Goal: Complete application form

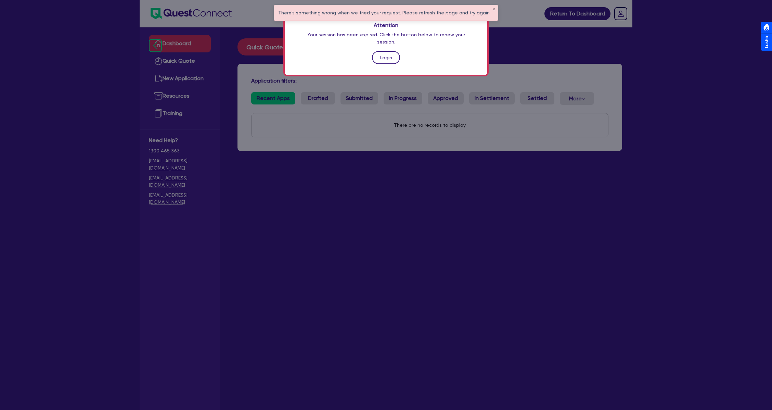
click at [384, 51] on link "Login" at bounding box center [386, 57] width 28 height 13
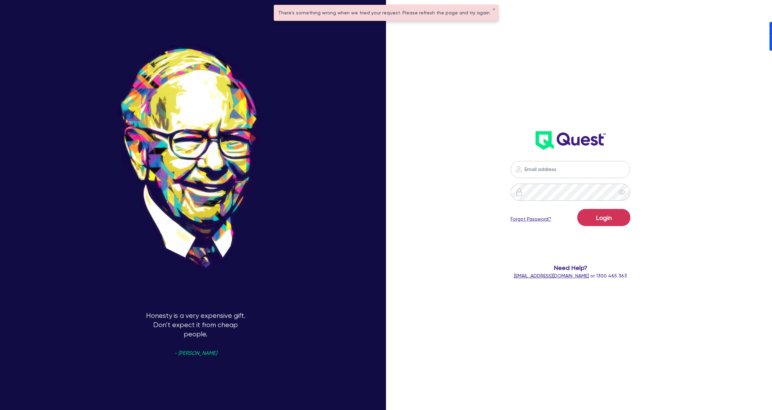
click at [656, 168] on div at bounding box center [570, 169] width 211 height 17
click at [0, 409] on nordpass-portal at bounding box center [0, 410] width 0 height 0
type input "[PERSON_NAME][EMAIL_ADDRESS][DOMAIN_NAME]"
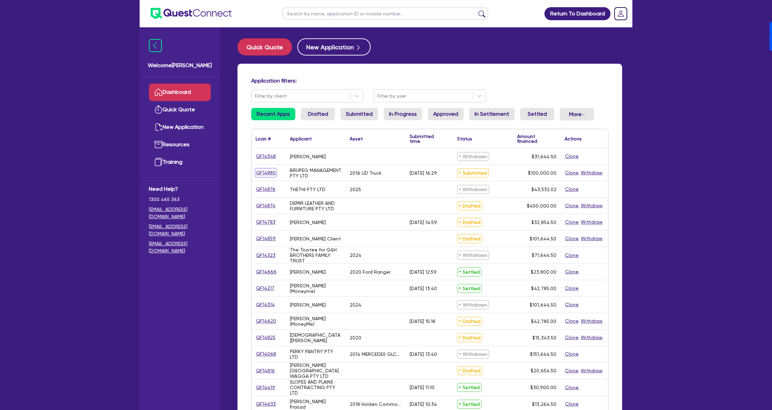
click at [268, 172] on link "QF14880" at bounding box center [266, 173] width 21 height 8
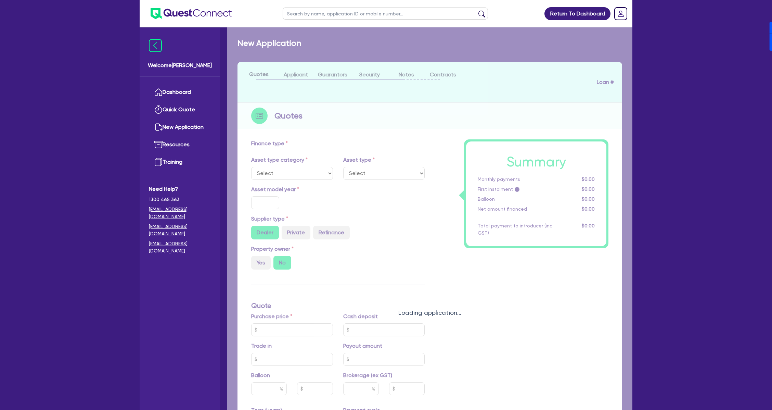
select select "PRIMARY_ASSETS"
type input "2016"
radio input "false"
radio input "true"
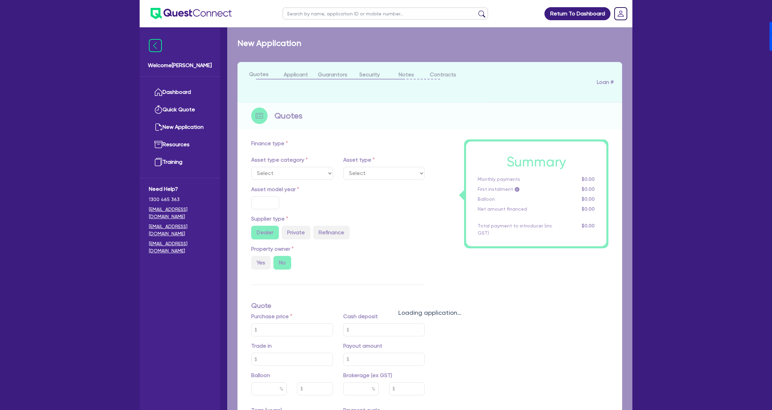
type input "150,000"
type input "50,000"
type input "5"
type input "5,000"
type input "17.95"
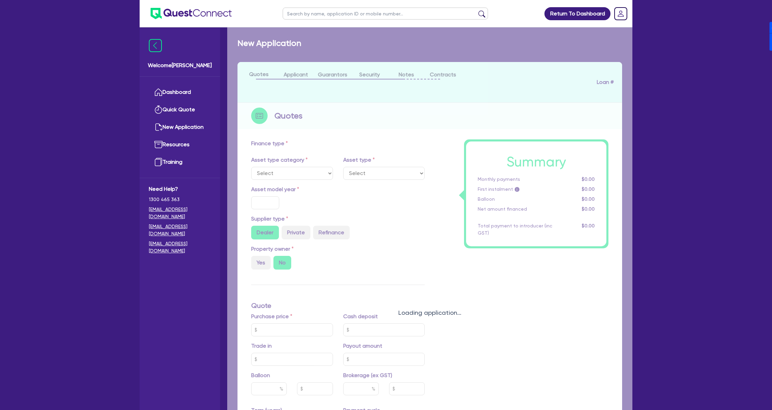
type input "1,200"
select select "HEAVY_TRUCKS"
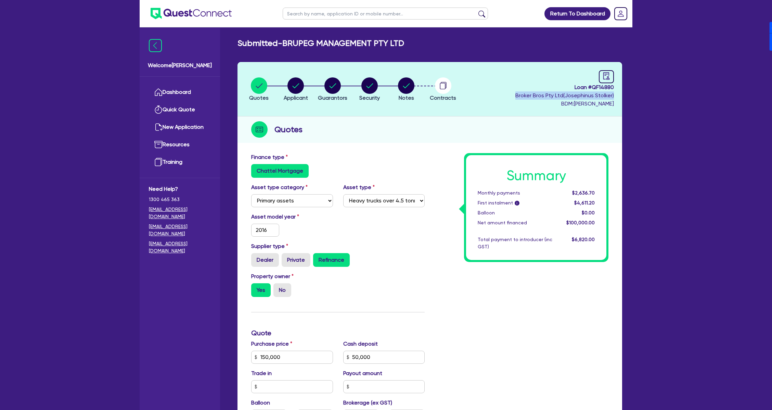
drag, startPoint x: 515, startPoint y: 96, endPoint x: 623, endPoint y: 92, distance: 108.2
click at [623, 92] on div "Quotes Applicant [GEOGRAPHIC_DATA] Security Notes Contracts Loan # QF14880 Brok…" at bounding box center [429, 329] width 395 height 534
click at [659, 94] on div "Return To Dashboard Edit Profile Logout Welcome [PERSON_NAME] Dashboard Quick Q…" at bounding box center [386, 315] width 772 height 630
drag, startPoint x: 572, startPoint y: 106, endPoint x: 632, endPoint y: 105, distance: 60.6
click at [632, 105] on div "Return To Dashboard Edit Profile Logout Welcome [PERSON_NAME] Dashboard Quick Q…" at bounding box center [385, 315] width 503 height 630
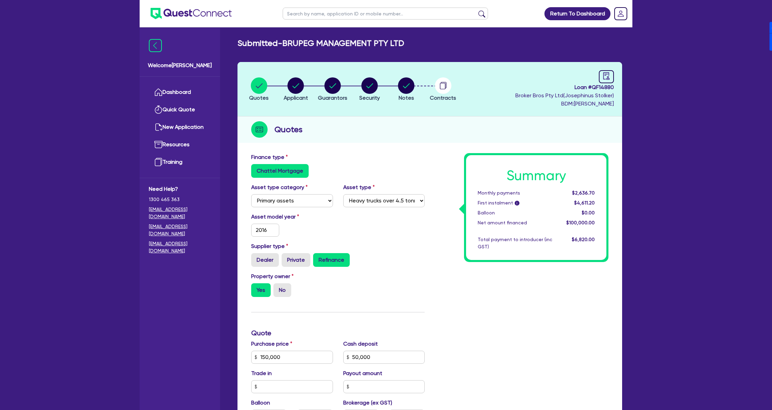
click at [517, 93] on span "Broker Bros Pty Ltd ( [PERSON_NAME] )" at bounding box center [564, 95] width 99 height 7
click at [297, 87] on circle "button" at bounding box center [295, 85] width 16 height 16
select select "COMPANY"
select select "ACCOMODATION_FOOD"
select select "HOTELS"
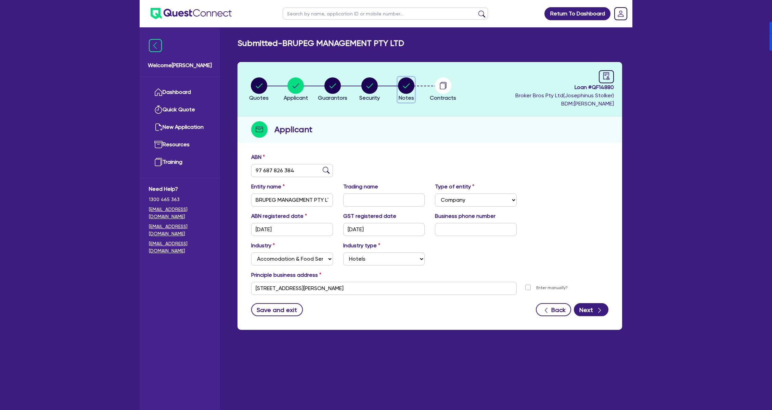
click at [405, 84] on circle "button" at bounding box center [406, 85] width 16 height 16
select select "Quest Finance - Own Book"
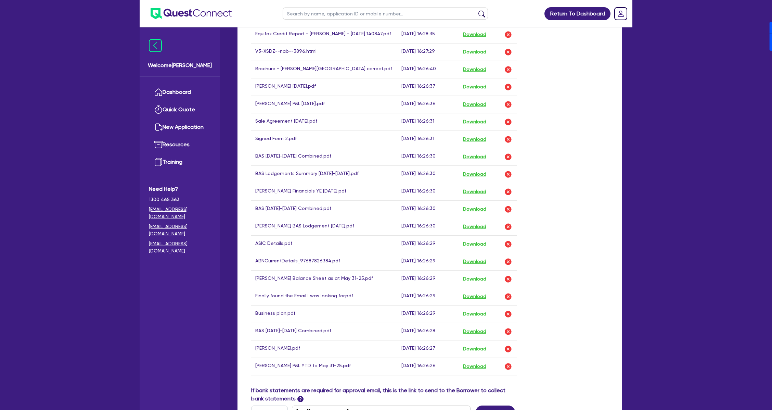
scroll to position [411, 0]
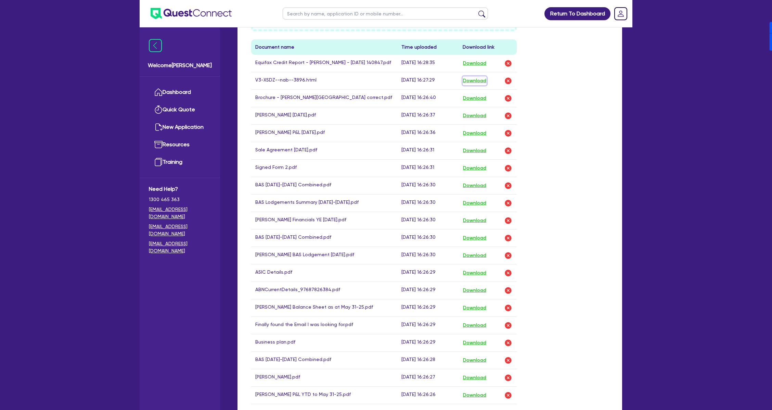
click at [474, 80] on button "Download" at bounding box center [475, 80] width 24 height 9
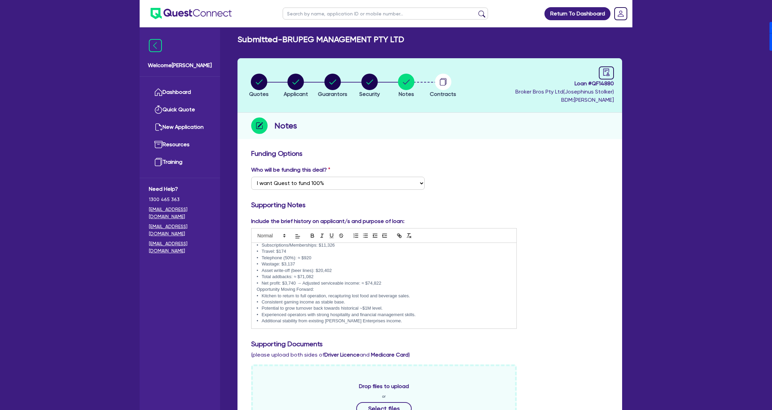
scroll to position [0, 0]
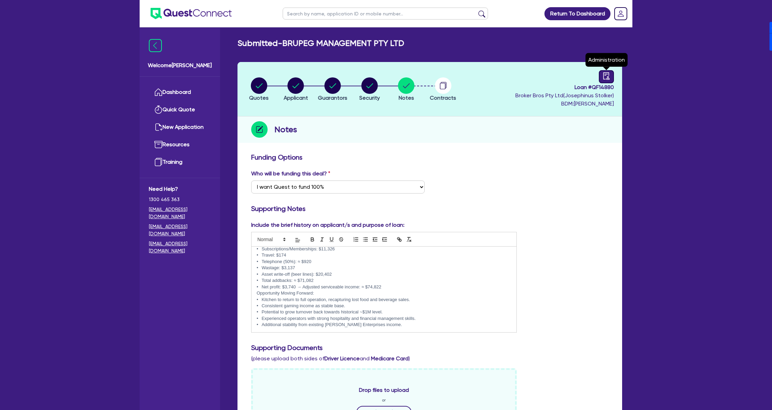
click at [609, 78] on icon "audit" at bounding box center [606, 75] width 6 height 7
select select "SUBMITTED_AMENDED"
select select "Quest Finance - Own Book"
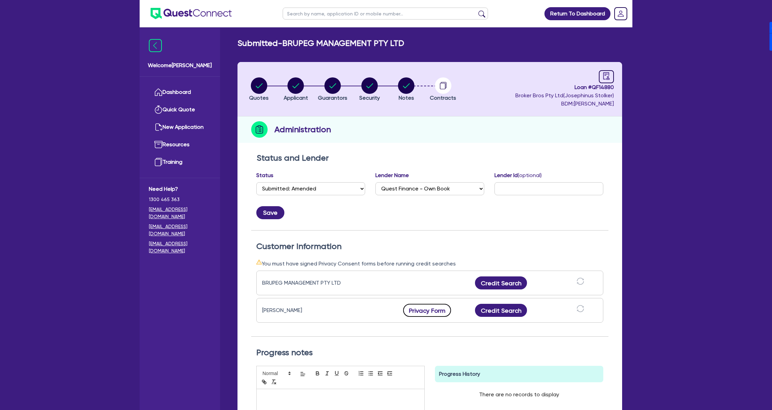
click at [428, 311] on button "Privacy Form" at bounding box center [427, 310] width 48 height 13
click at [428, 191] on select "Select AAMF AFS Alex Bank Angle Finance Azora Banjo BigStone BOQ Finance Brande…" at bounding box center [429, 188] width 109 height 13
click at [546, 138] on div "Administration" at bounding box center [429, 129] width 385 height 26
click at [369, 87] on icon "button" at bounding box center [369, 85] width 7 height 5
select select "PRIMARY_ASSETS"
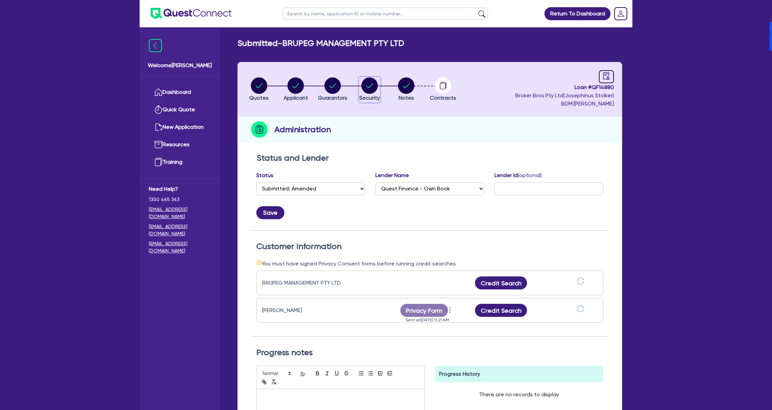
select select "HEAVY_TRUCKS"
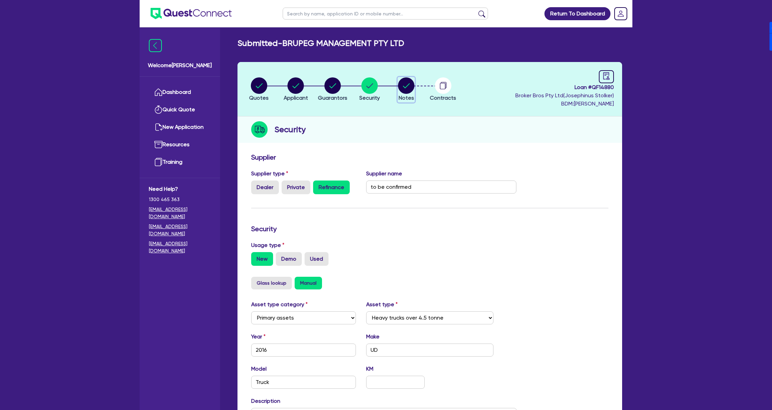
click at [411, 87] on circle "button" at bounding box center [406, 85] width 16 height 16
select select "Quest Finance - Own Book"
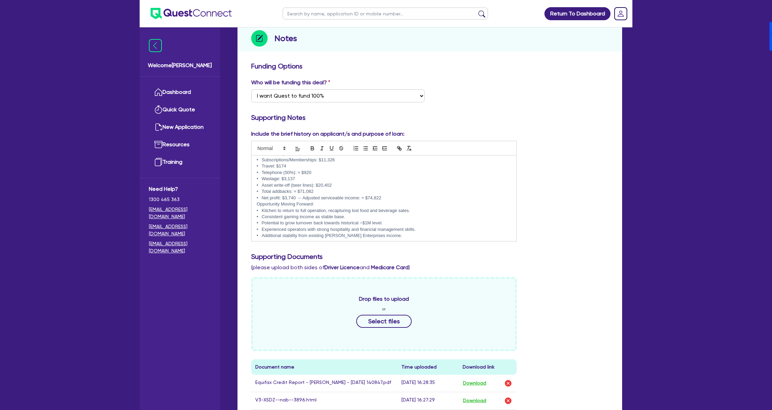
scroll to position [232, 0]
